Goal: Task Accomplishment & Management: Manage account settings

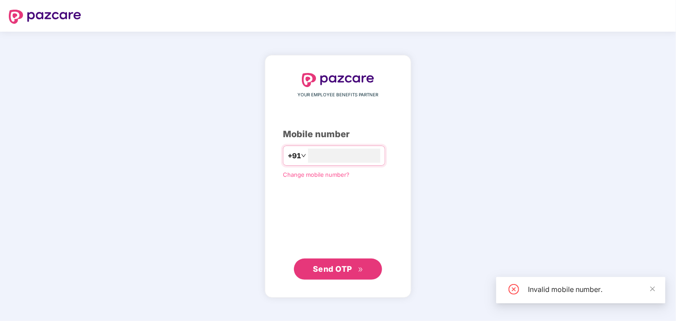
type input "**********"
click at [328, 262] on button "Send OTP" at bounding box center [338, 268] width 88 height 21
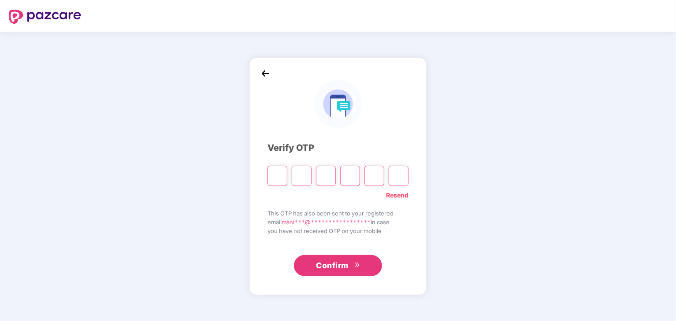
click at [275, 177] on input "Please enter verification code. Digit 1" at bounding box center [277, 176] width 20 height 20
type input "*"
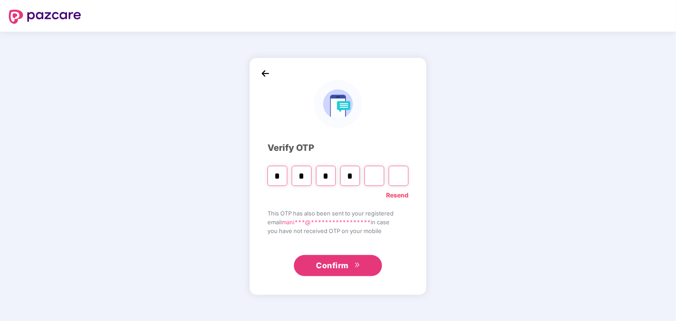
type input "*"
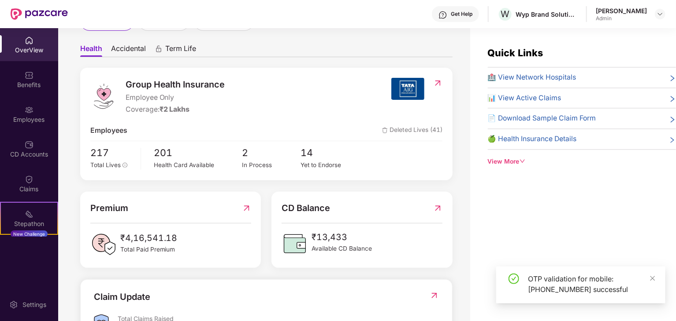
scroll to position [74, 0]
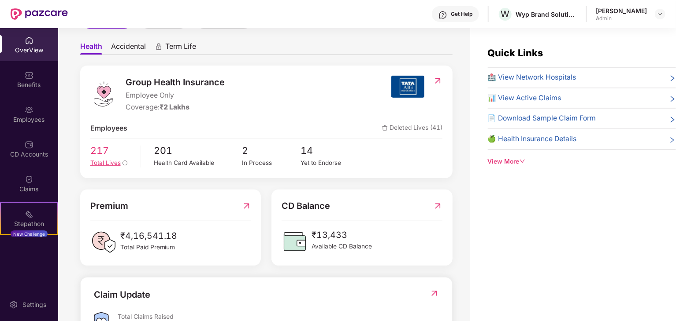
click at [122, 166] on div "Total Lives" at bounding box center [112, 163] width 44 height 9
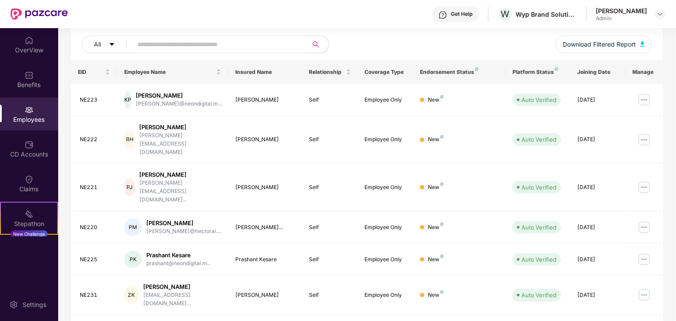
scroll to position [105, 0]
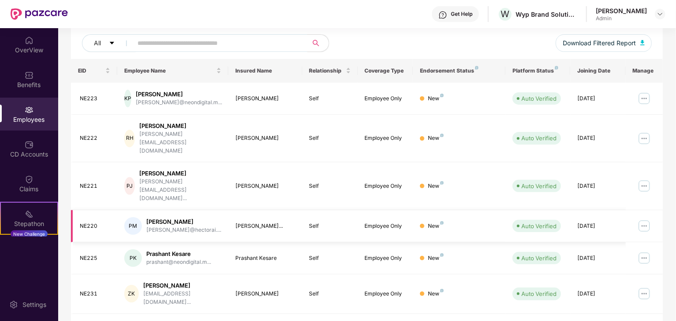
click at [643, 219] on img at bounding box center [644, 226] width 14 height 14
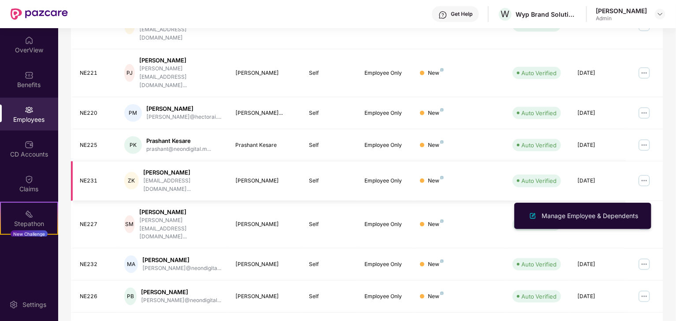
scroll to position [218, 0]
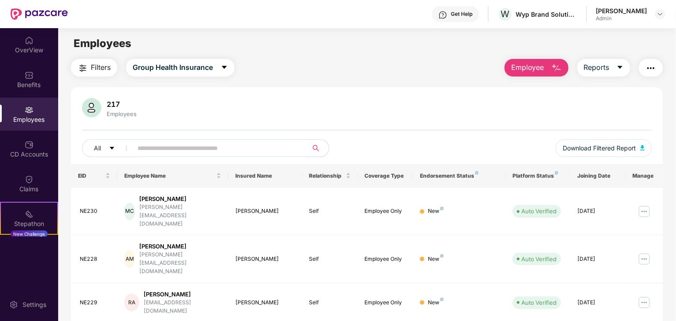
scroll to position [226, 0]
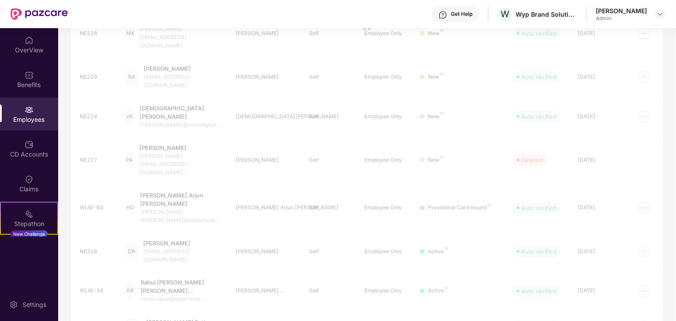
scroll to position [218, 0]
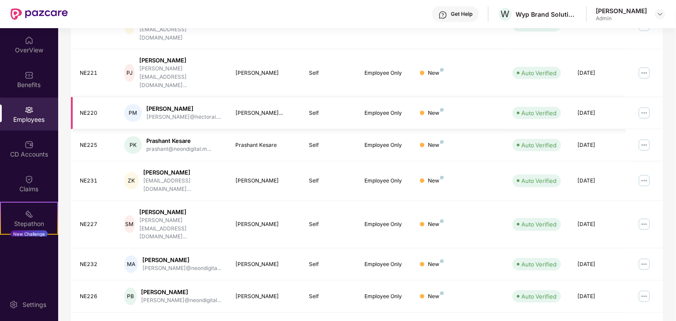
click at [641, 106] on img at bounding box center [644, 113] width 14 height 14
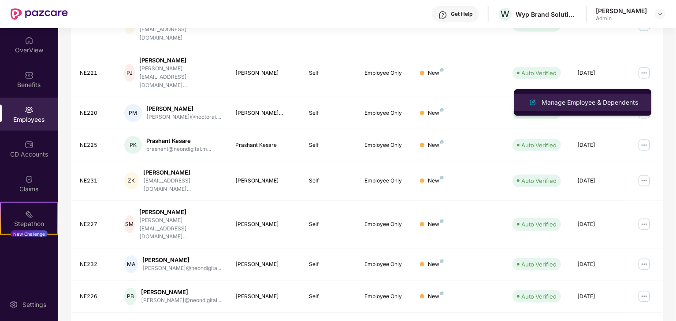
click at [581, 102] on div "Manage Employee & Dependents" at bounding box center [589, 103] width 100 height 10
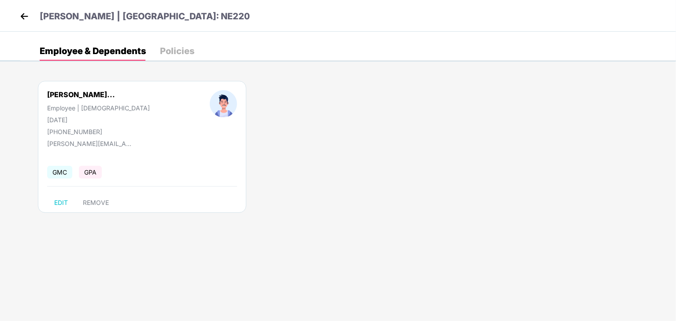
click at [166, 53] on div "Policies" at bounding box center [177, 51] width 34 height 9
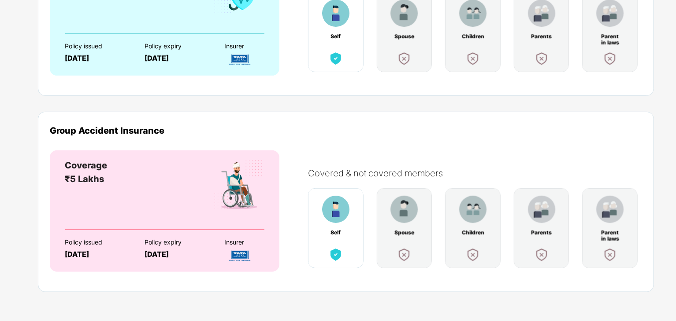
scroll to position [0, 0]
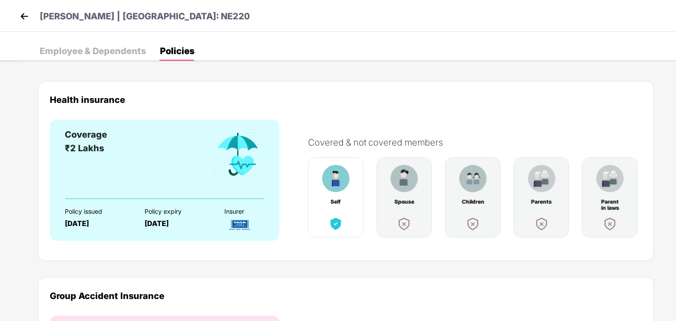
click at [122, 47] on div "Employee & Dependents" at bounding box center [93, 51] width 106 height 9
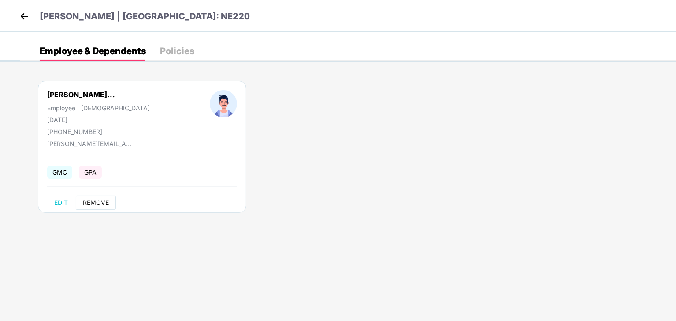
click at [92, 204] on span "REMOVE" at bounding box center [96, 202] width 26 height 7
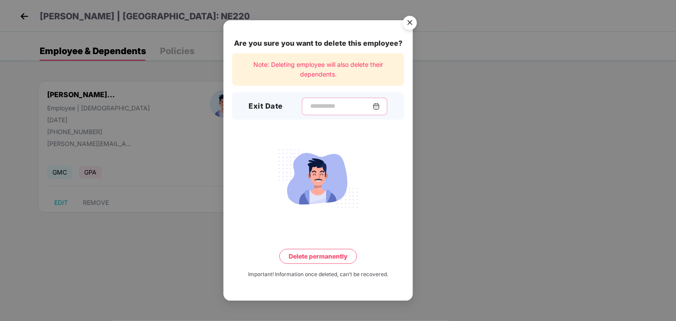
click at [314, 107] on input at bounding box center [340, 106] width 63 height 9
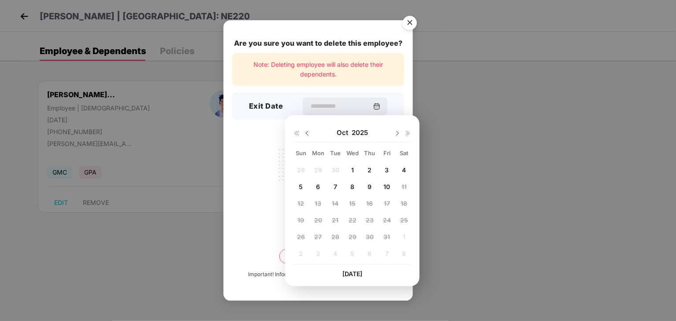
click at [306, 131] on img at bounding box center [306, 133] width 7 height 7
click at [317, 187] on div "31 1 2 3 4 5 6 7 8 9 10 11 12 13 14 15 16 17 18 19 20 21 22 23 24 25 26 27 28 2…" at bounding box center [352, 214] width 118 height 100
click at [370, 185] on span "11" at bounding box center [369, 186] width 5 height 7
type input "**********"
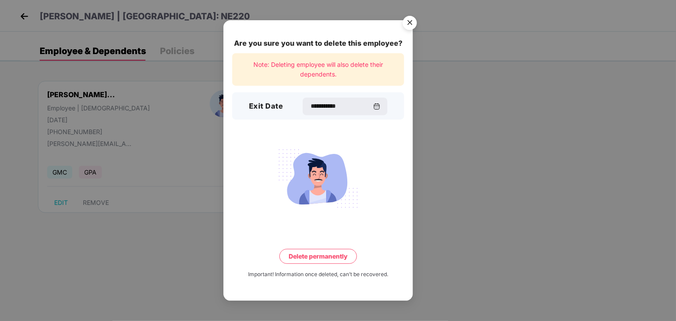
click at [327, 257] on button "Delete permanently" at bounding box center [318, 256] width 78 height 15
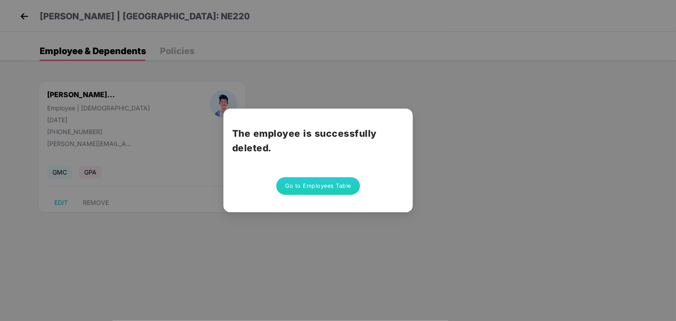
click at [307, 185] on button "Go to Employees Table" at bounding box center [318, 186] width 84 height 18
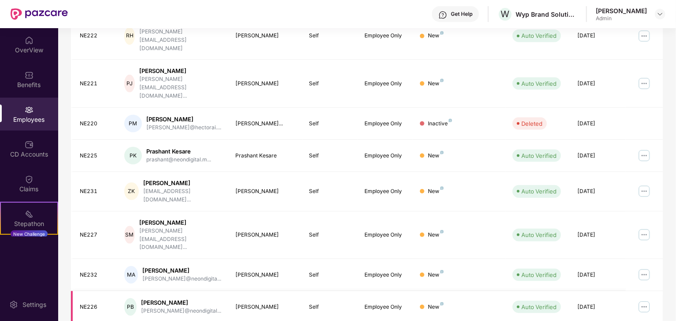
scroll to position [218, 0]
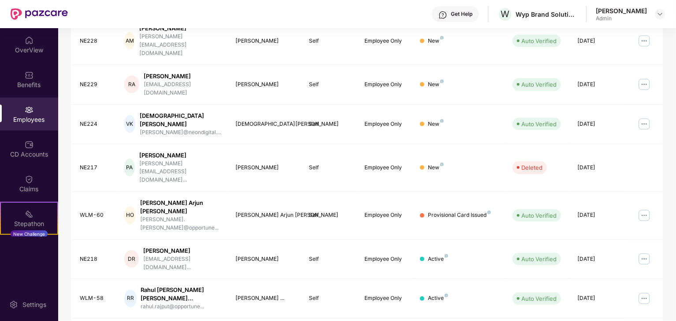
scroll to position [226, 0]
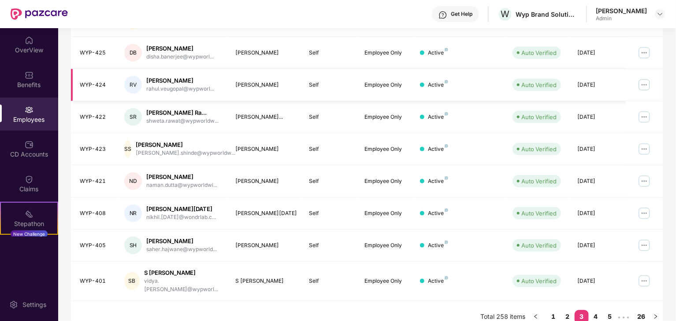
scroll to position [216, 0]
click at [599, 310] on link "4" at bounding box center [595, 316] width 14 height 13
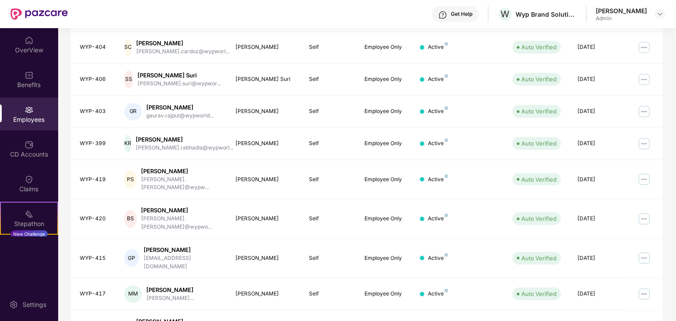
scroll to position [218, 0]
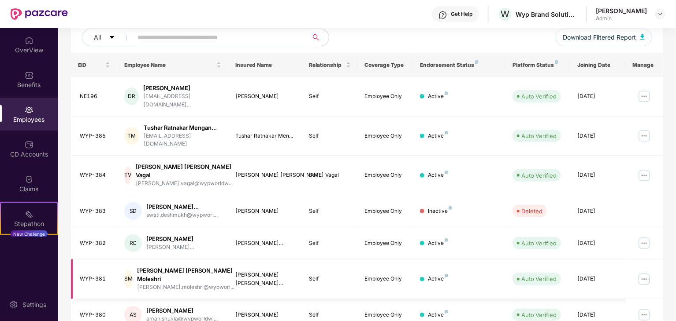
scroll to position [226, 0]
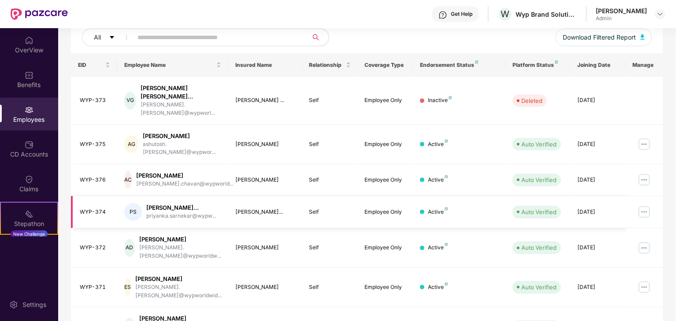
scroll to position [218, 0]
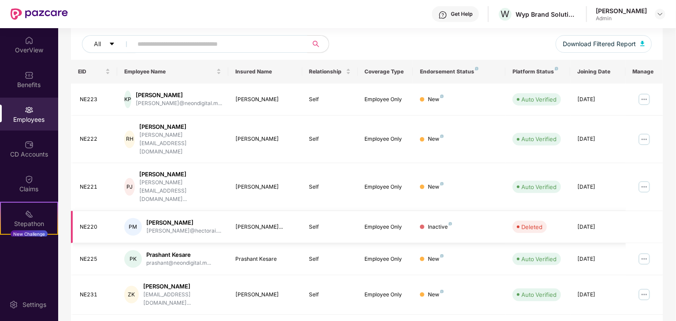
scroll to position [0, 0]
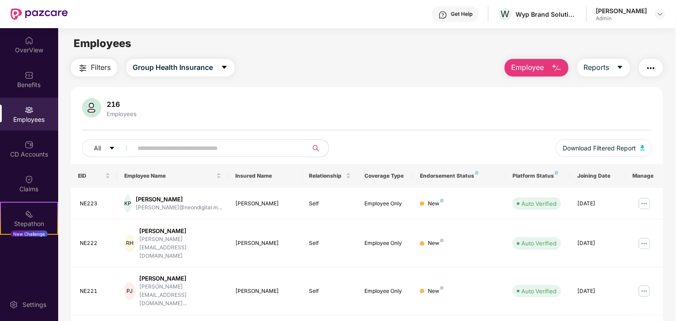
click at [245, 148] on input "text" at bounding box center [216, 148] width 158 height 13
type input "********"
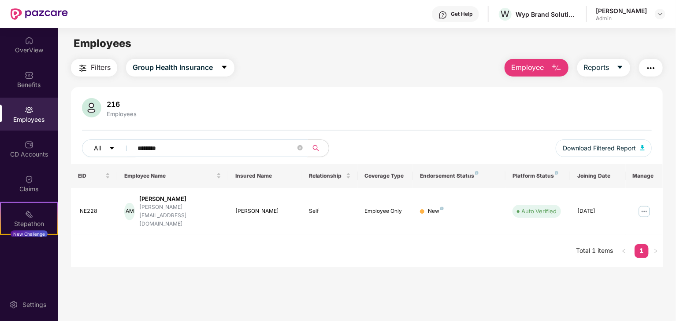
drag, startPoint x: 237, startPoint y: 142, endPoint x: 114, endPoint y: 147, distance: 123.8
click at [114, 147] on div "All ********" at bounding box center [224, 149] width 284 height 18
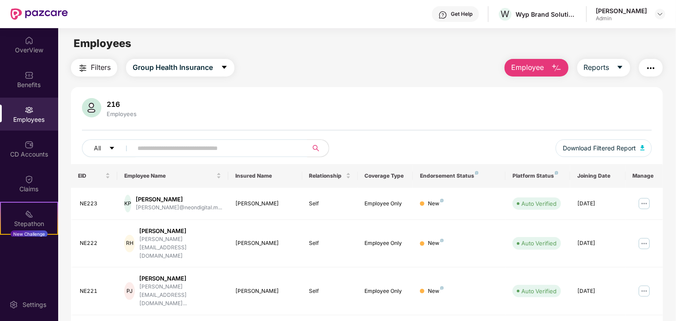
click at [343, 109] on div "216 Employees" at bounding box center [366, 108] width 569 height 21
